Goal: Check status: Check status

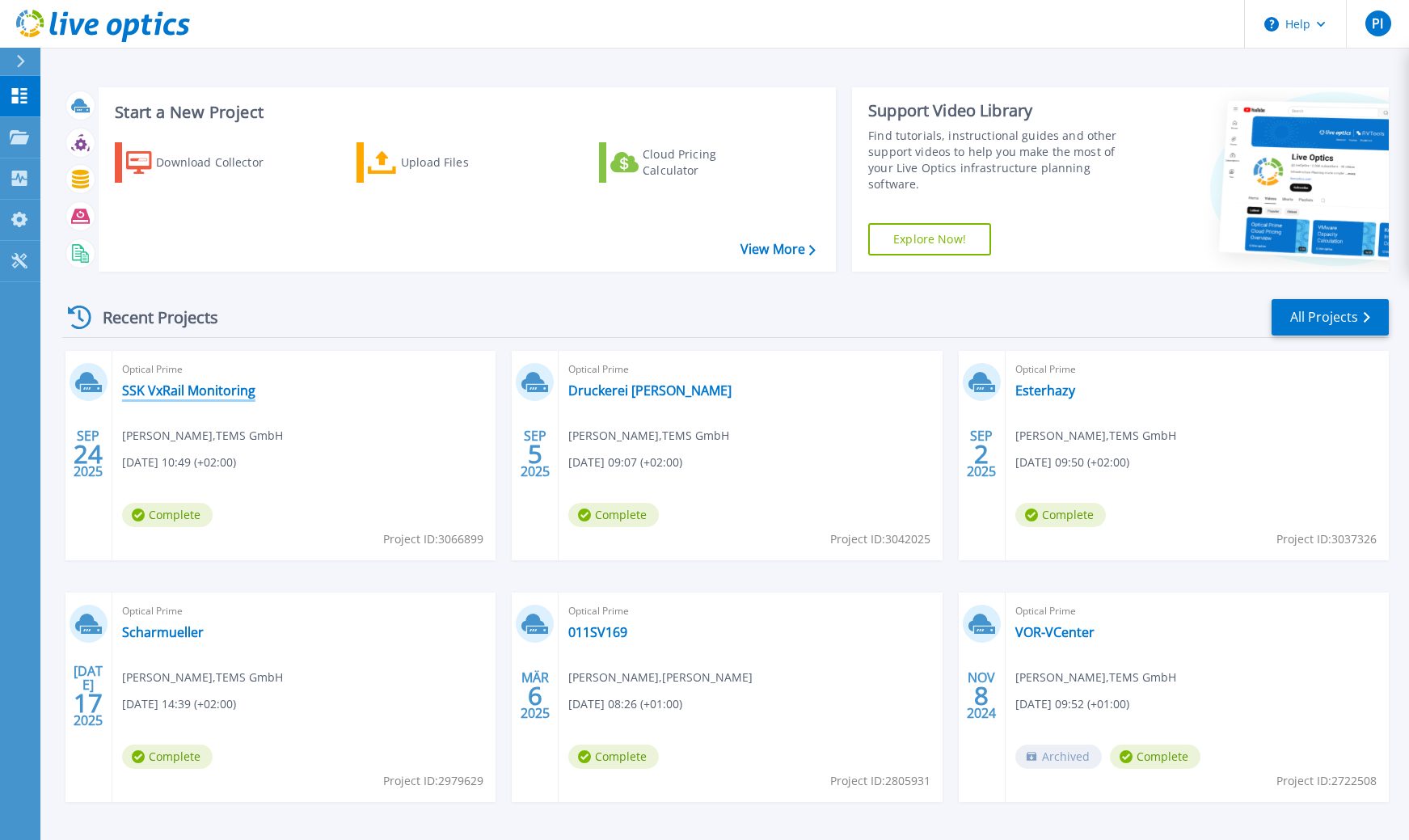
click at [221, 394] on link "SSK VxRail Monitoring" at bounding box center [189, 391] width 134 height 16
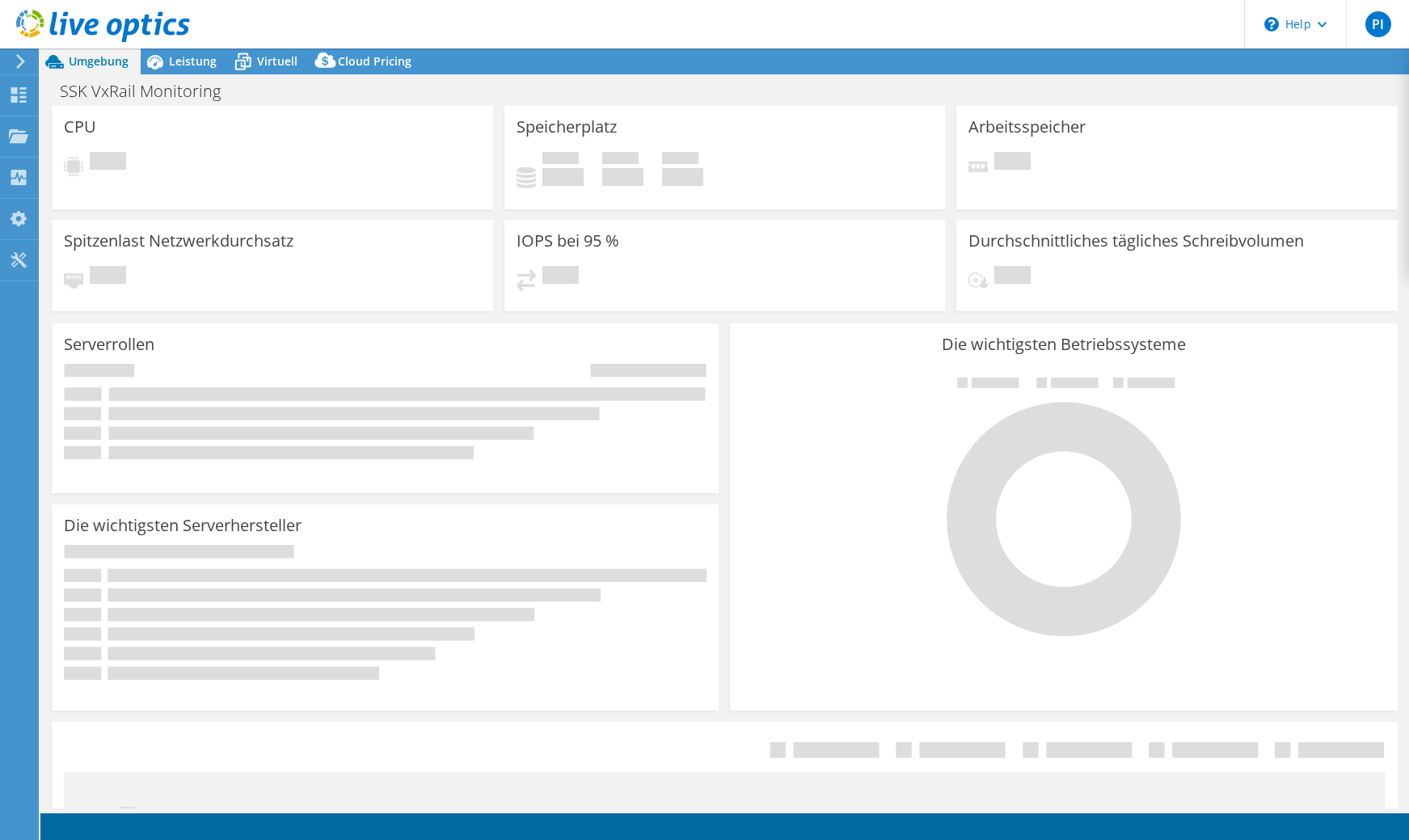
select select "EUFrankfurt"
select select "EUR"
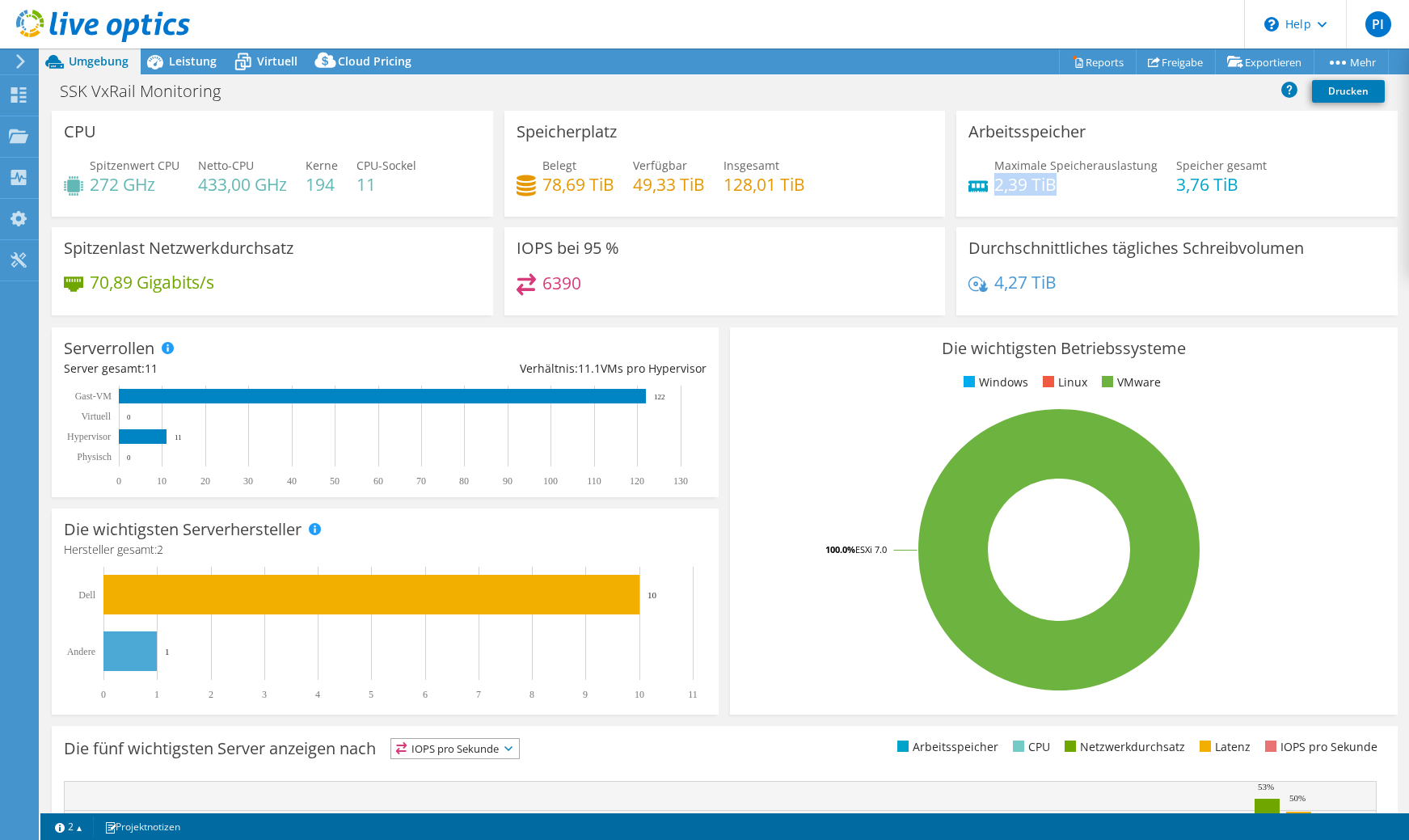
drag, startPoint x: 999, startPoint y: 180, endPoint x: 1082, endPoint y: 185, distance: 83.2
click at [1082, 185] on h4 "2,39 TiB" at bounding box center [1077, 185] width 164 height 18
click at [203, 63] on span "Leistung" at bounding box center [193, 61] width 47 height 15
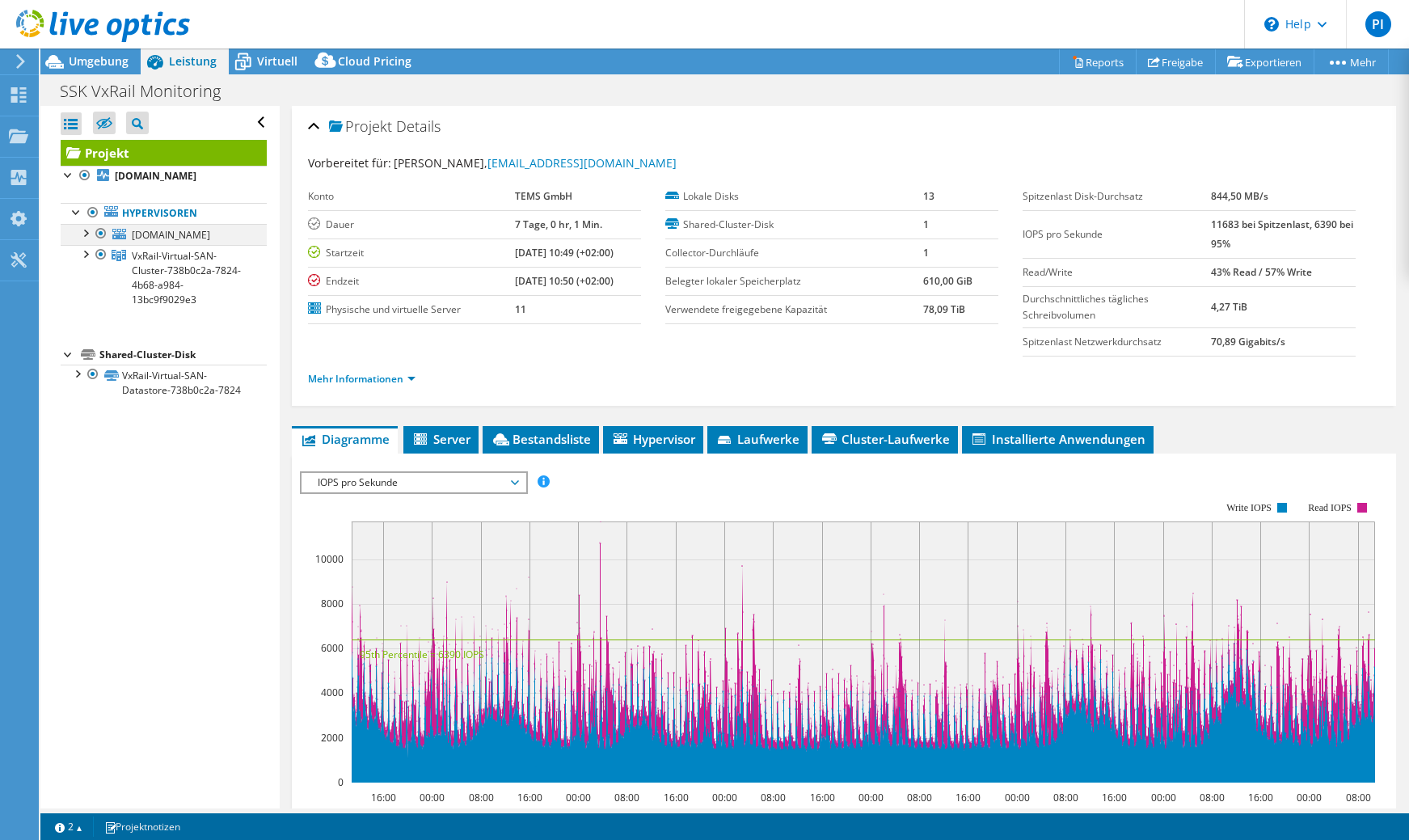
click at [87, 234] on div at bounding box center [84, 232] width 16 height 16
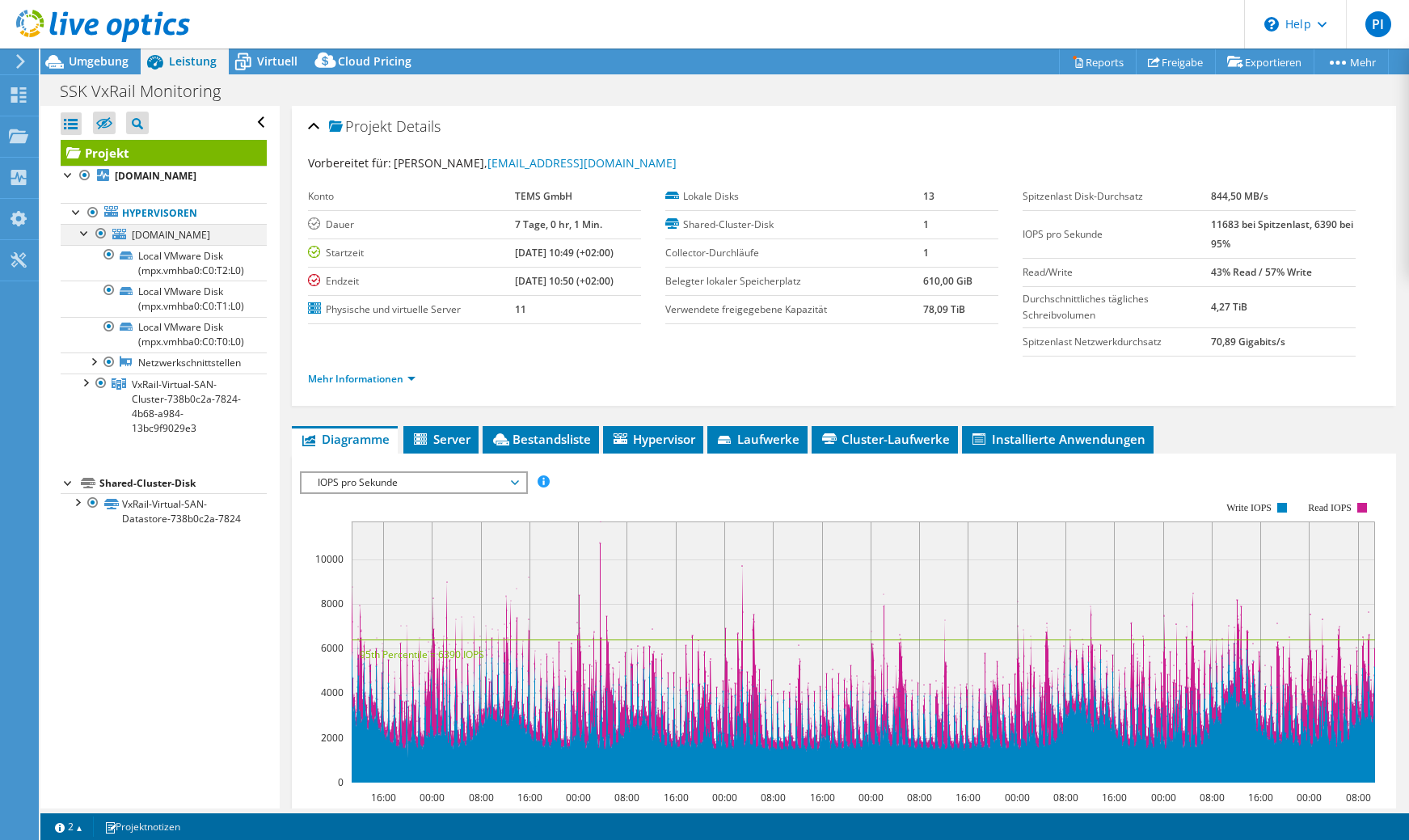
click at [86, 236] on div at bounding box center [84, 232] width 16 height 16
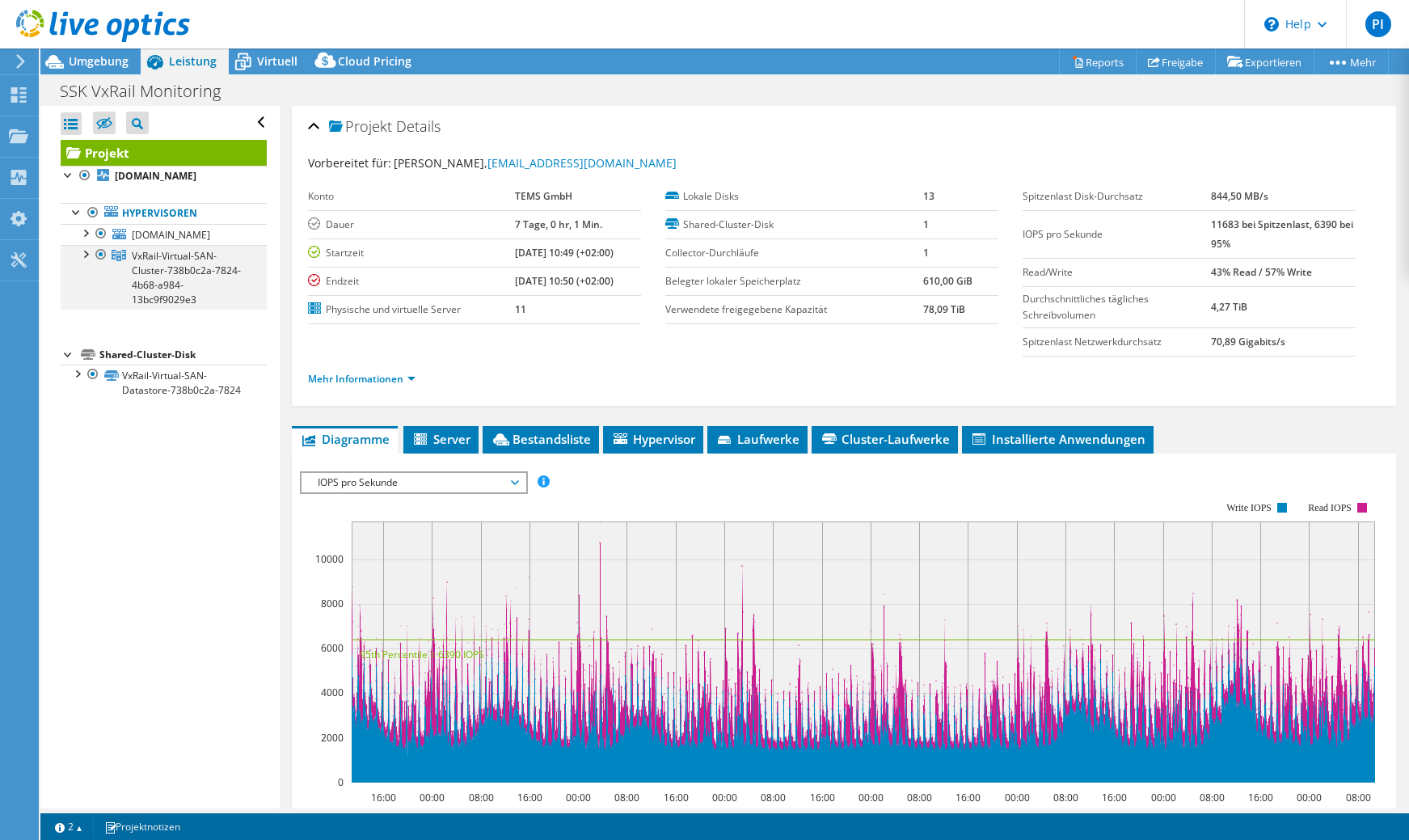
click at [85, 251] on div at bounding box center [84, 253] width 16 height 16
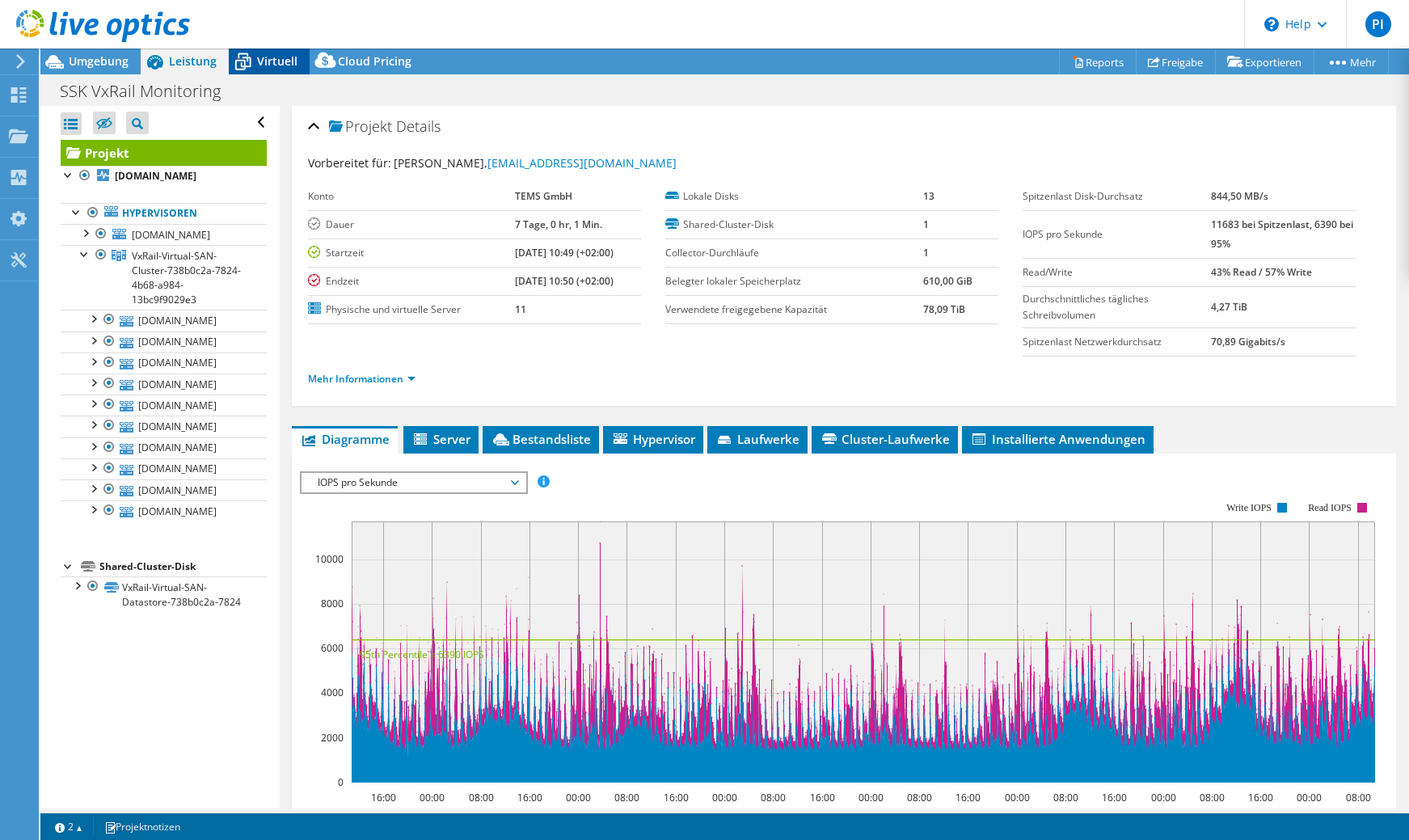
click at [254, 65] on icon at bounding box center [243, 62] width 28 height 28
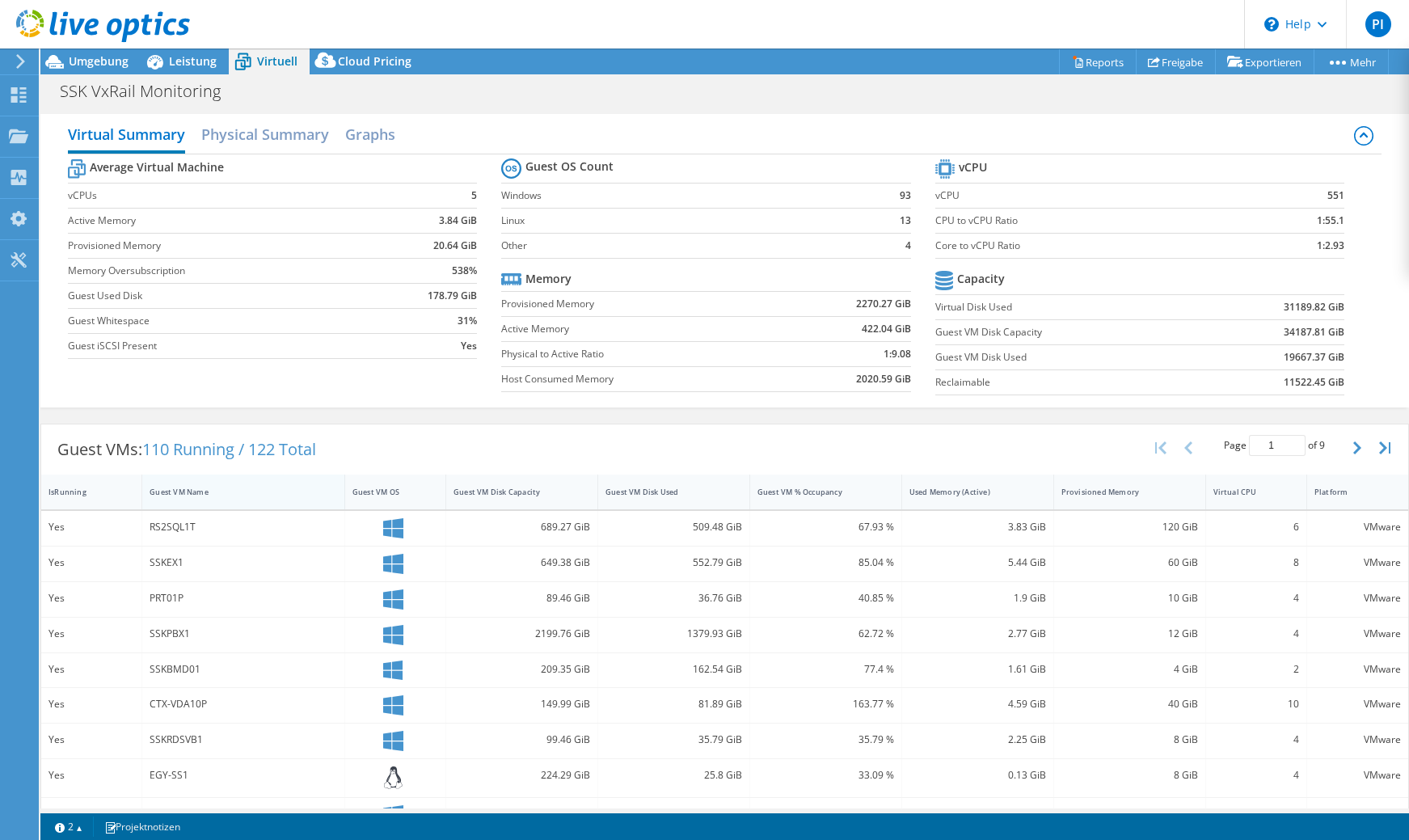
click at [201, 493] on div "Guest VM Name" at bounding box center [233, 492] width 168 height 11
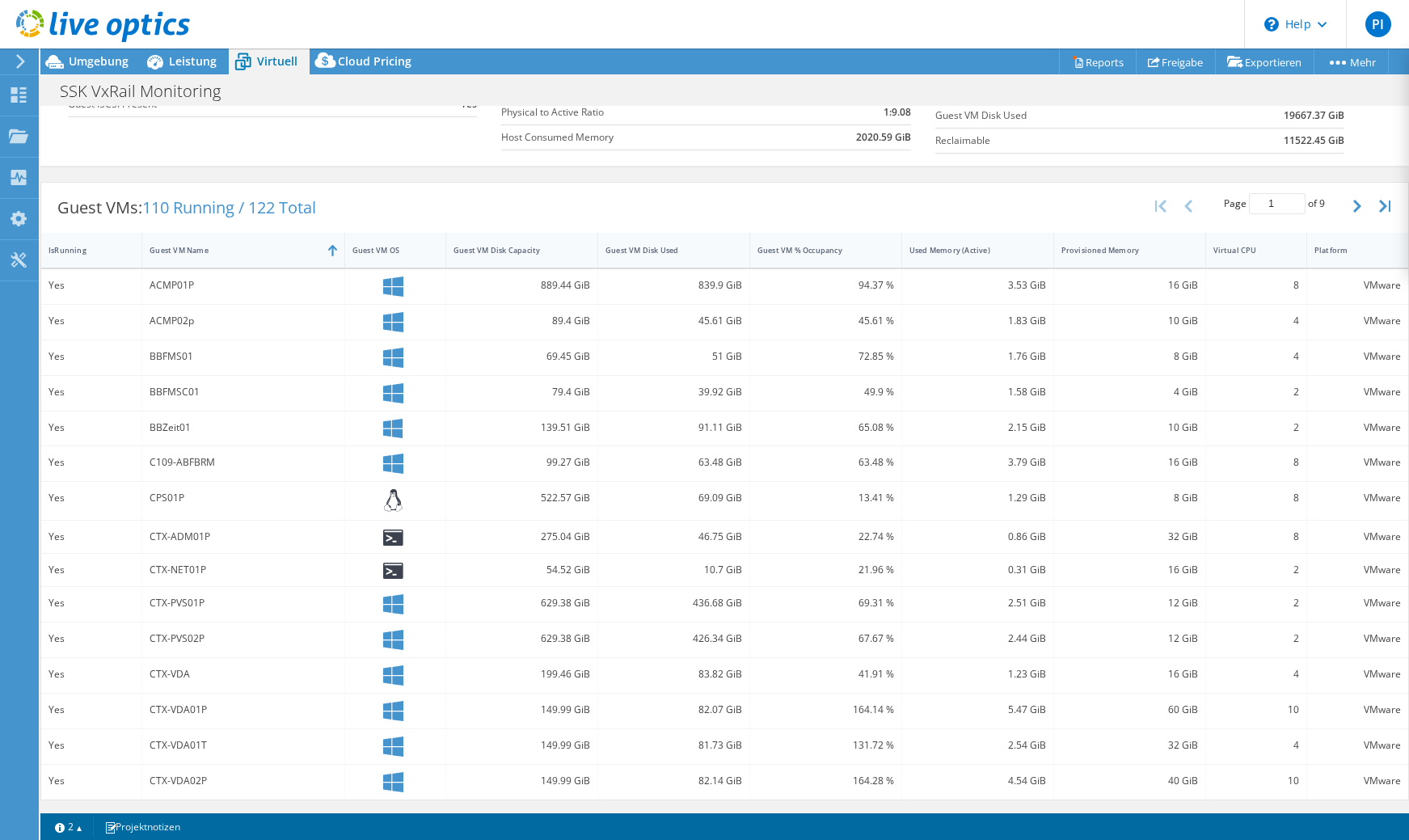
scroll to position [242, 0]
click at [1351, 205] on button "button" at bounding box center [1359, 206] width 27 height 31
click at [1359, 205] on icon "button" at bounding box center [1357, 206] width 8 height 13
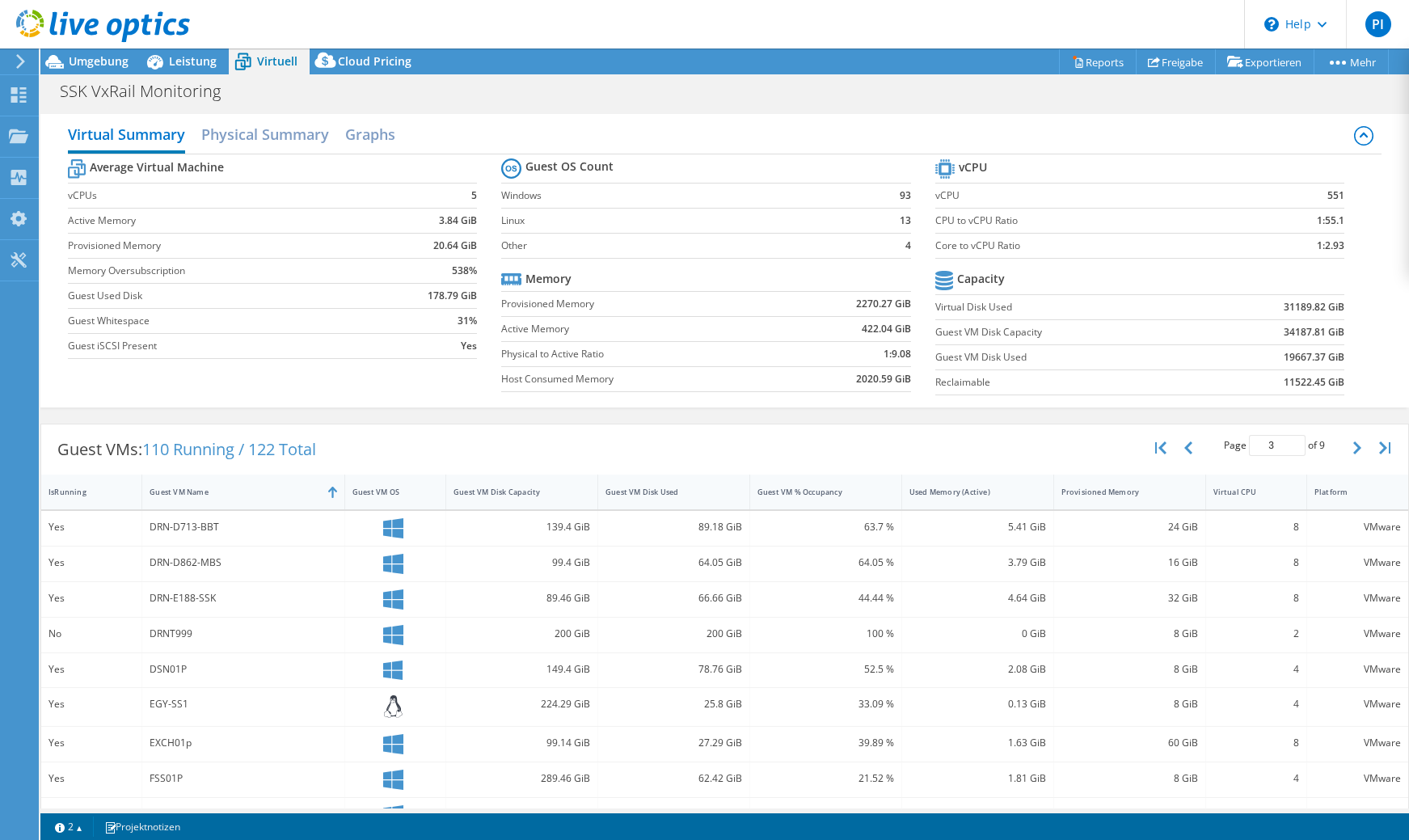
scroll to position [0, 0]
click at [1351, 457] on button "button" at bounding box center [1359, 448] width 27 height 31
click at [1357, 442] on icon "button" at bounding box center [1357, 448] width 8 height 13
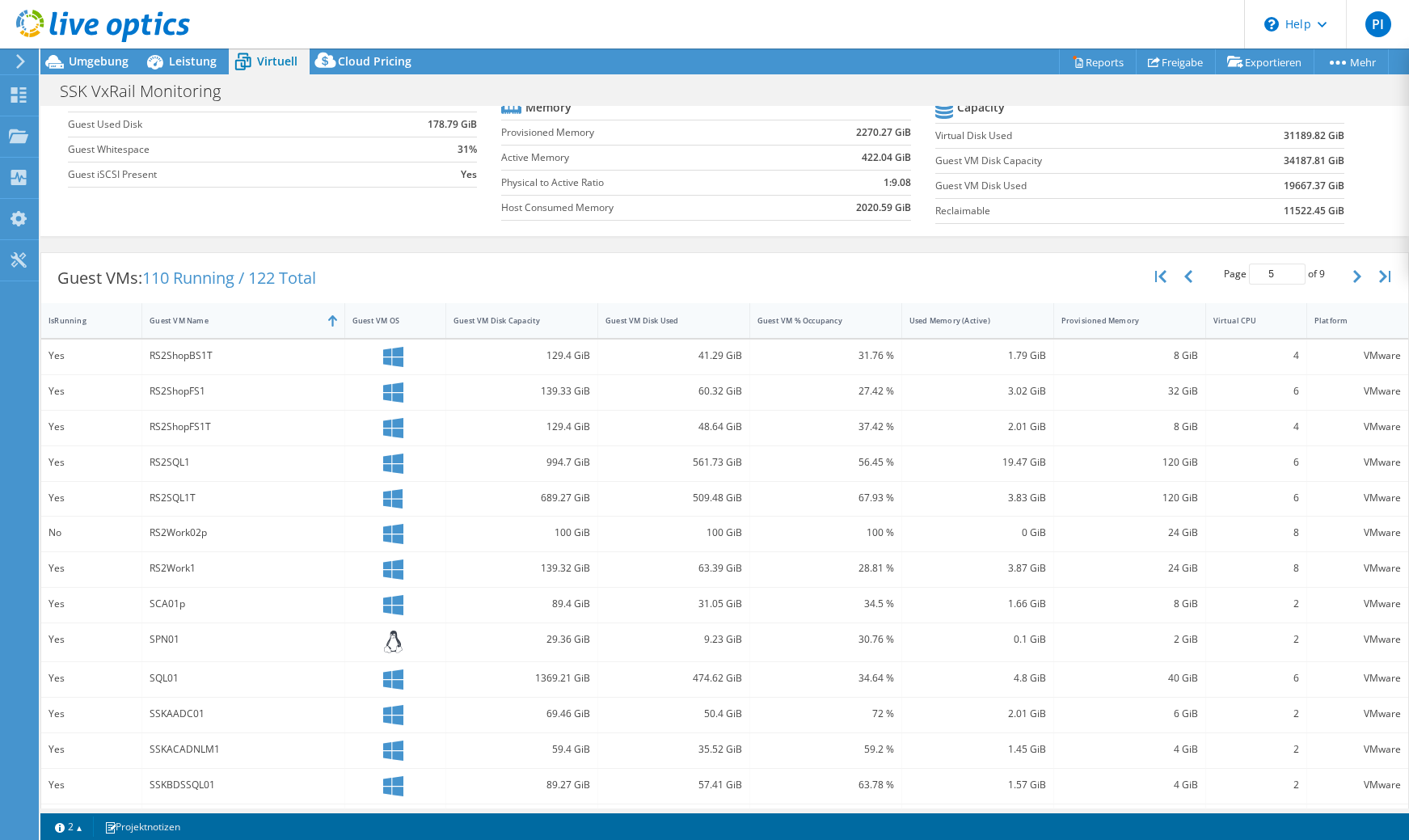
scroll to position [246, 0]
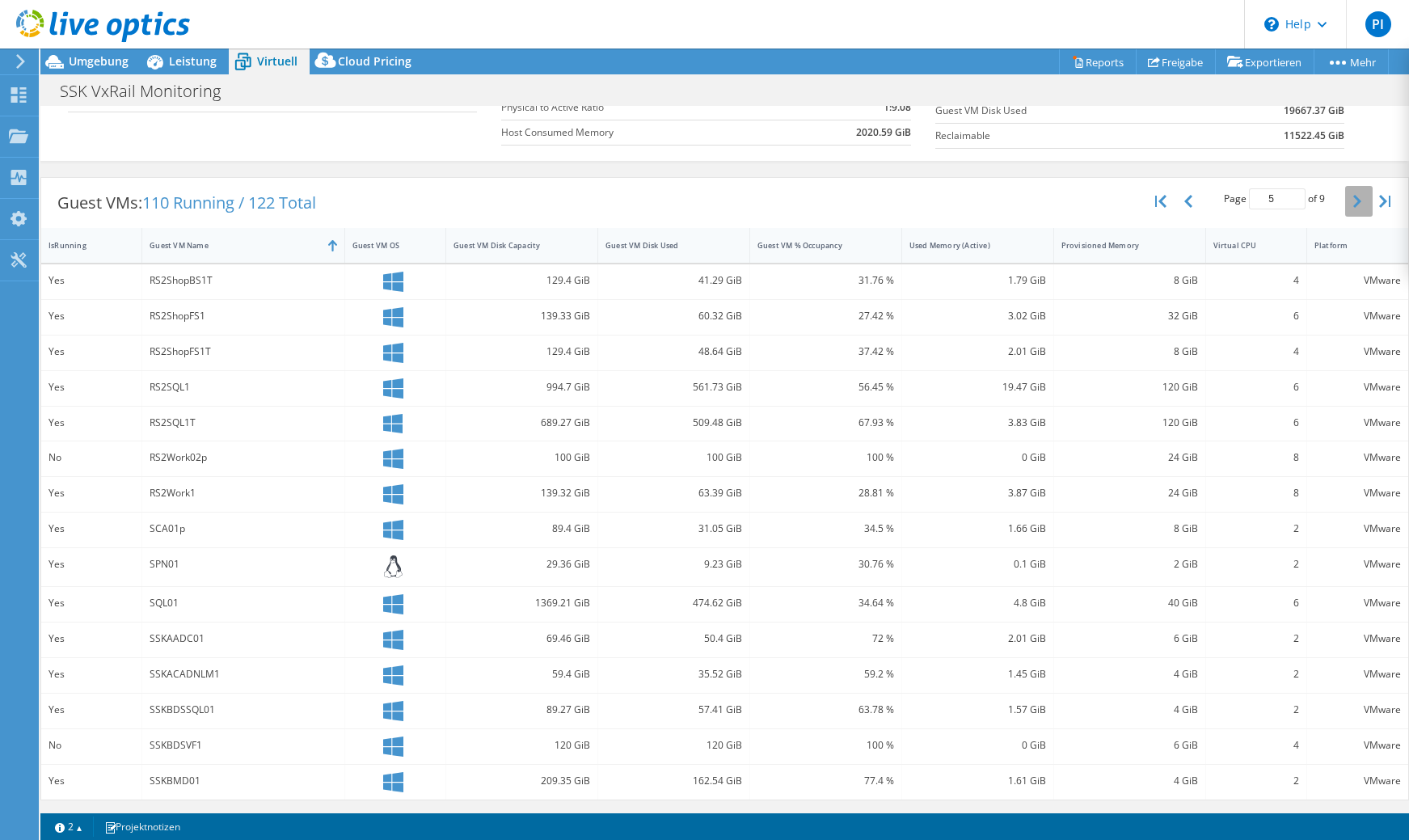
click at [1369, 209] on button "button" at bounding box center [1359, 201] width 27 height 31
type input "6"
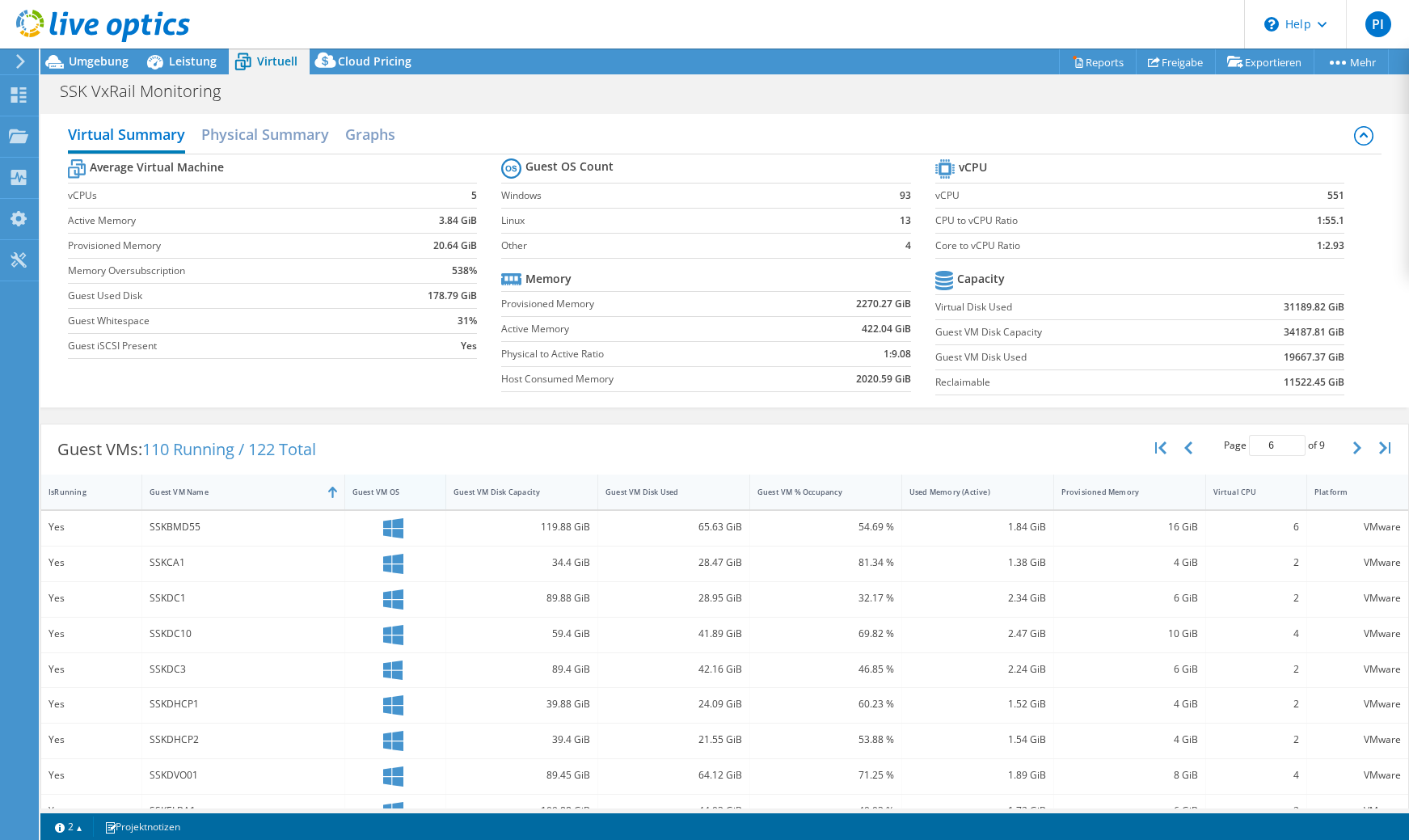
scroll to position [0, 0]
drag, startPoint x: 150, startPoint y: 449, endPoint x: 242, endPoint y: 451, distance: 92.0
click at [242, 451] on span "110 Running / 122 Total" at bounding box center [230, 449] width 174 height 22
click at [488, 450] on div "Guest VMs: 110 Running / 122 Total Page 6 of 9 5 rows 10 rows 20 rows 25 rows 5…" at bounding box center [725, 449] width 1368 height 50
